Goal: Obtain resource: Obtain resource

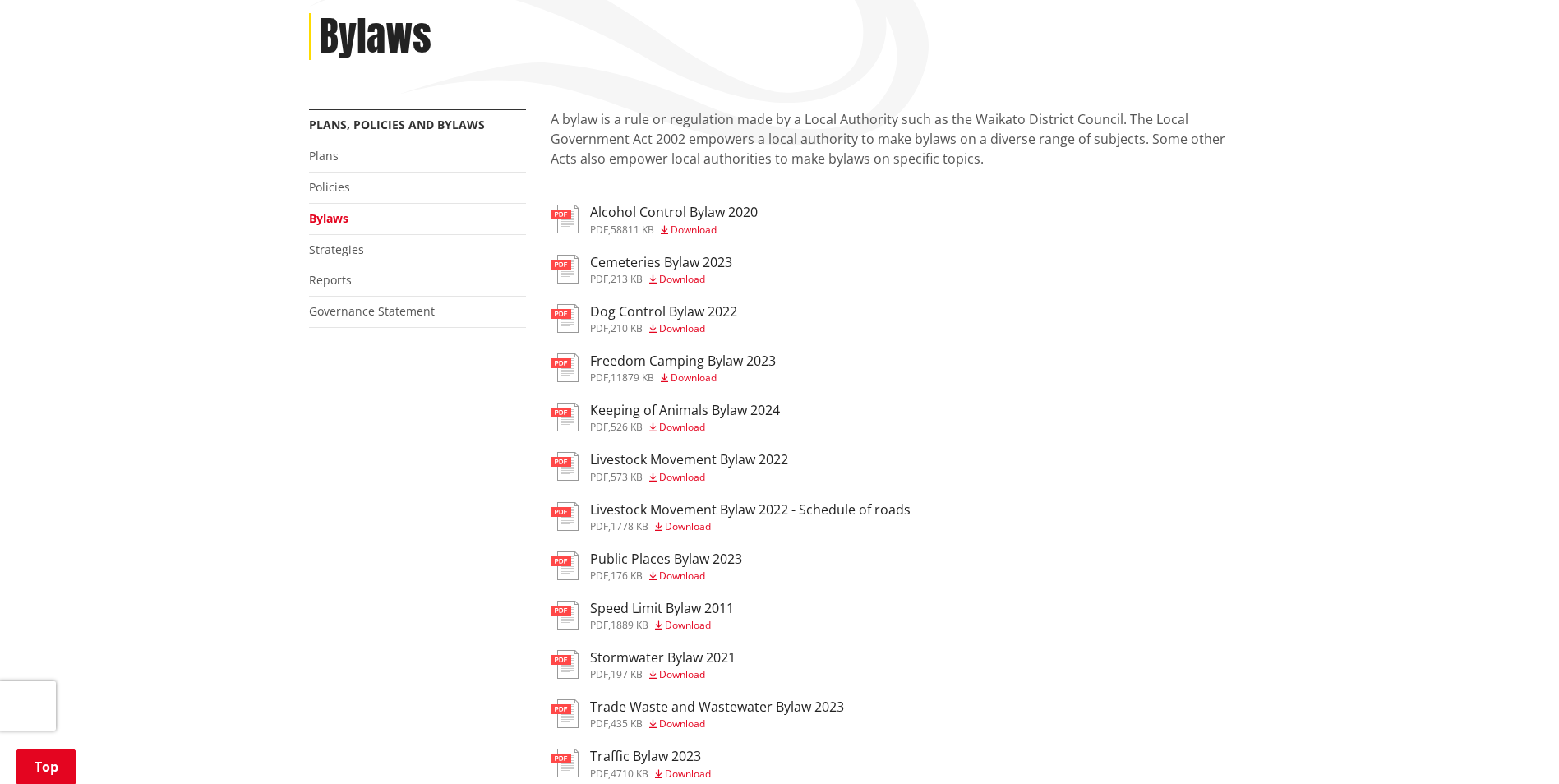
scroll to position [223, 0]
click at [661, 568] on span "Download" at bounding box center [678, 575] width 56 height 14
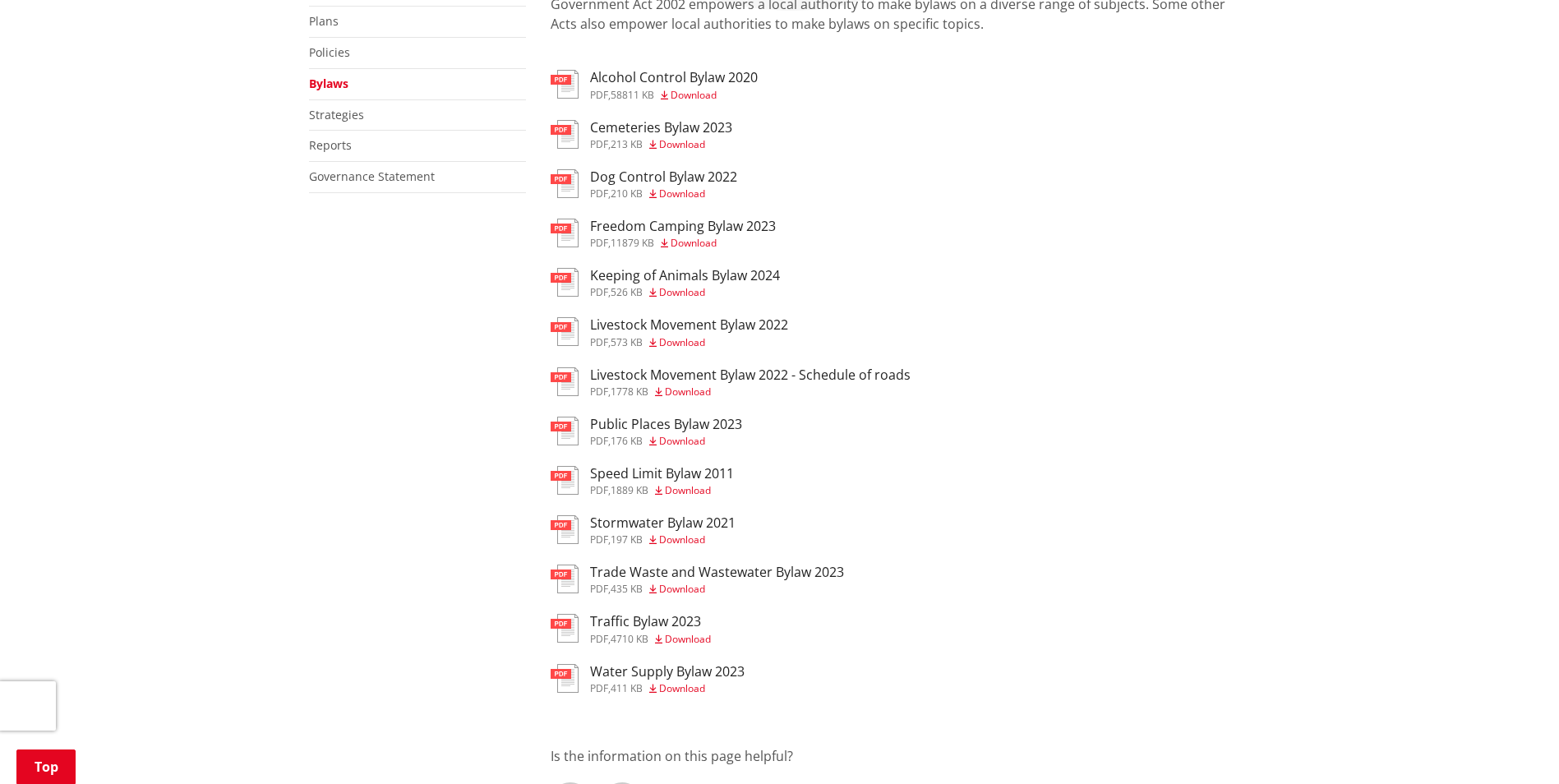
scroll to position [356, 0]
click at [614, 329] on h3 "Livestock Movement Bylaw 2022" at bounding box center [689, 326] width 198 height 16
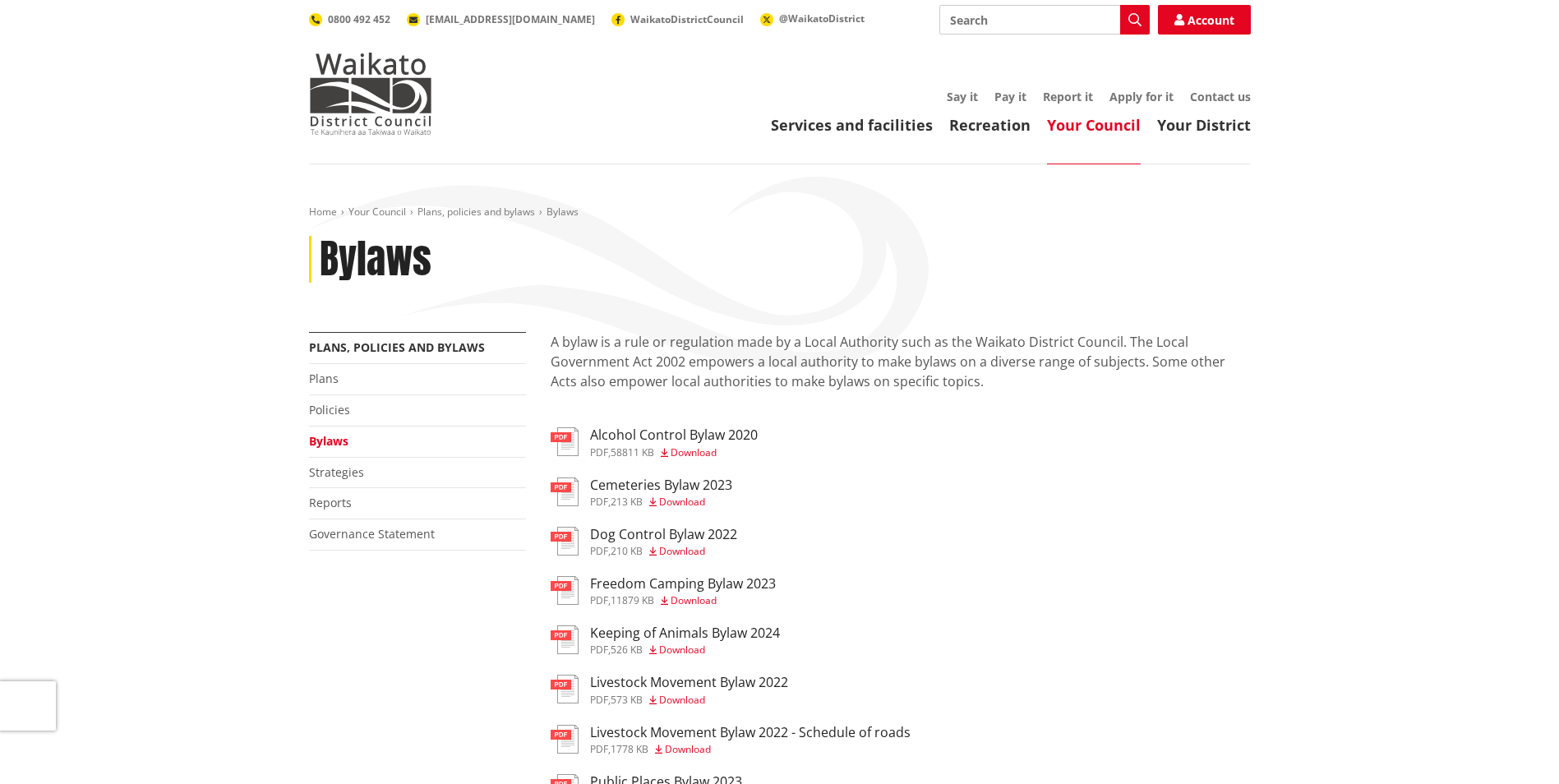
scroll to position [356, 0]
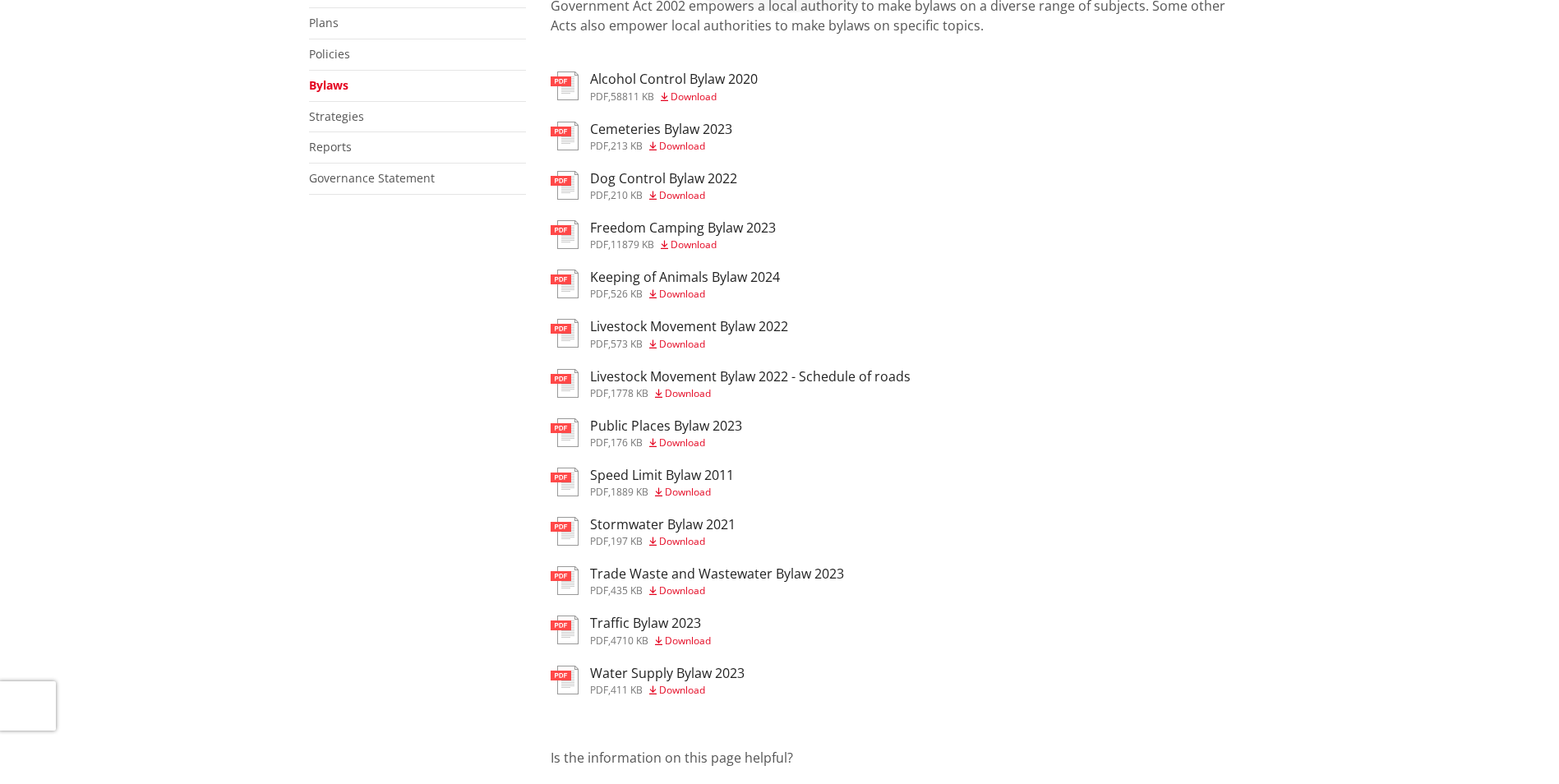
click at [622, 277] on h3 "Keeping of Animals Bylaw 2024" at bounding box center [685, 277] width 190 height 16
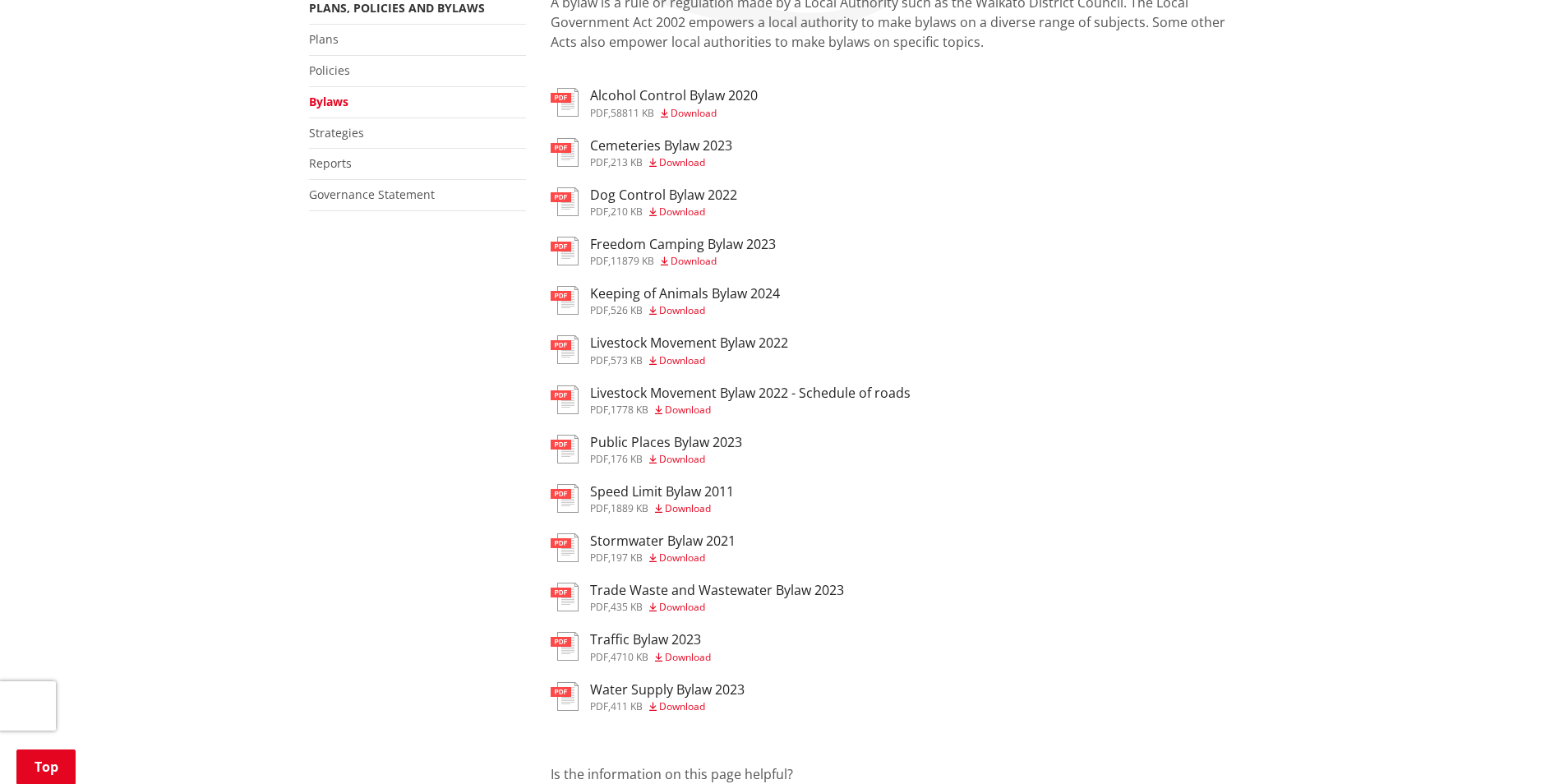
scroll to position [375, 0]
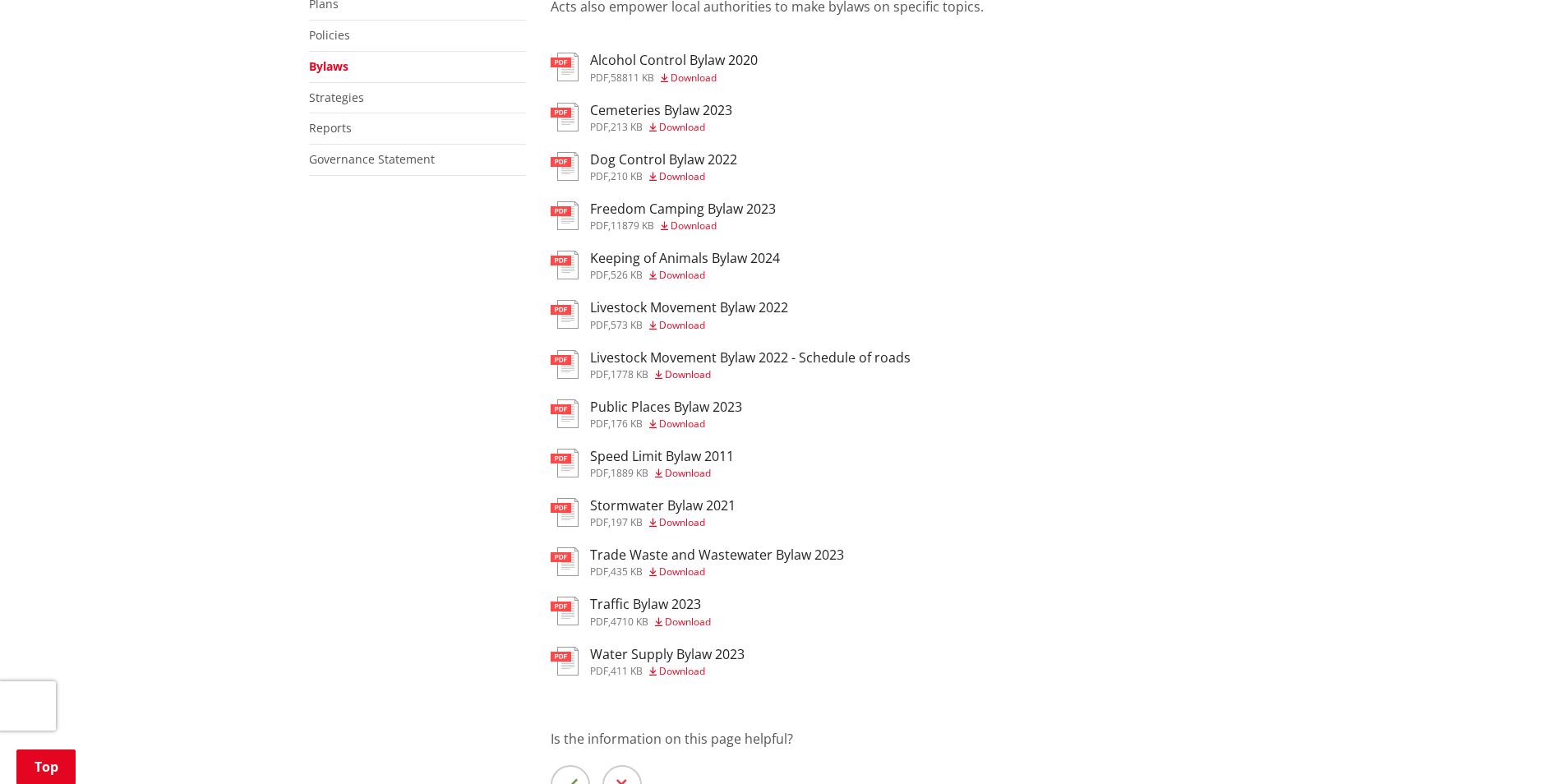
click at [596, 508] on h3 "Stormwater Bylaw 2021" at bounding box center [663, 505] width 145 height 16
